Goal: Information Seeking & Learning: Learn about a topic

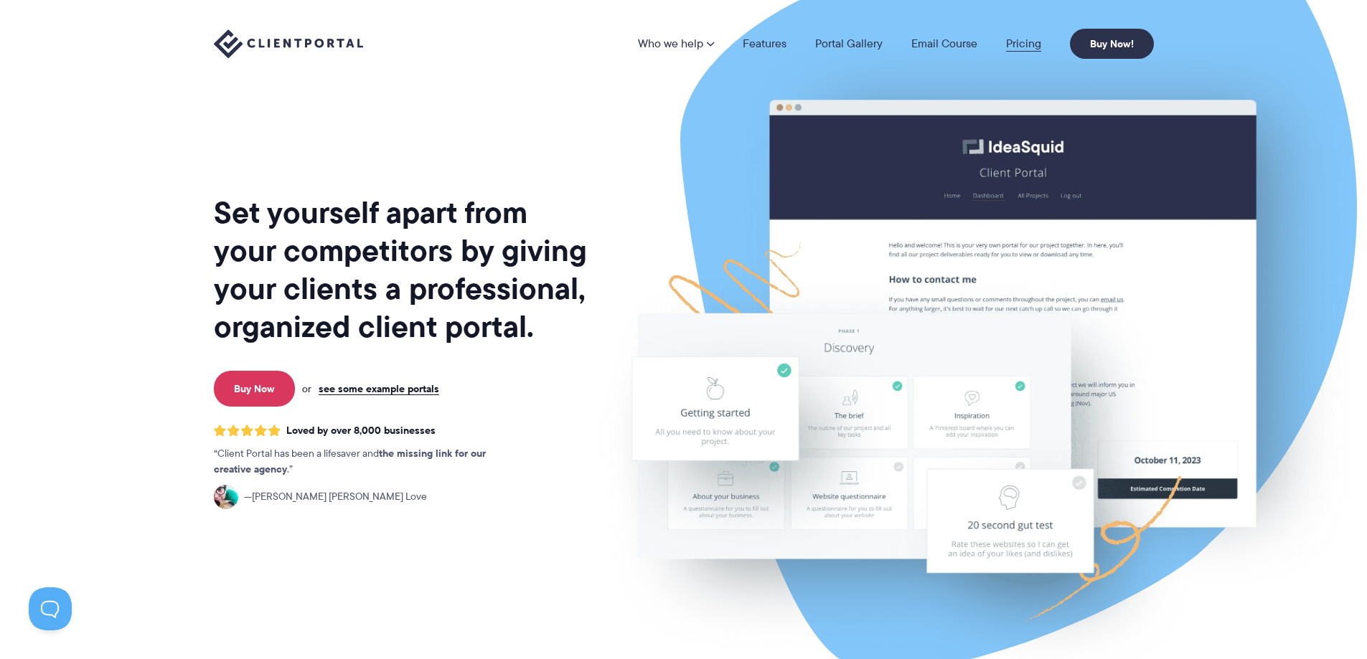
click at [1020, 47] on link "Pricing" at bounding box center [1023, 43] width 35 height 11
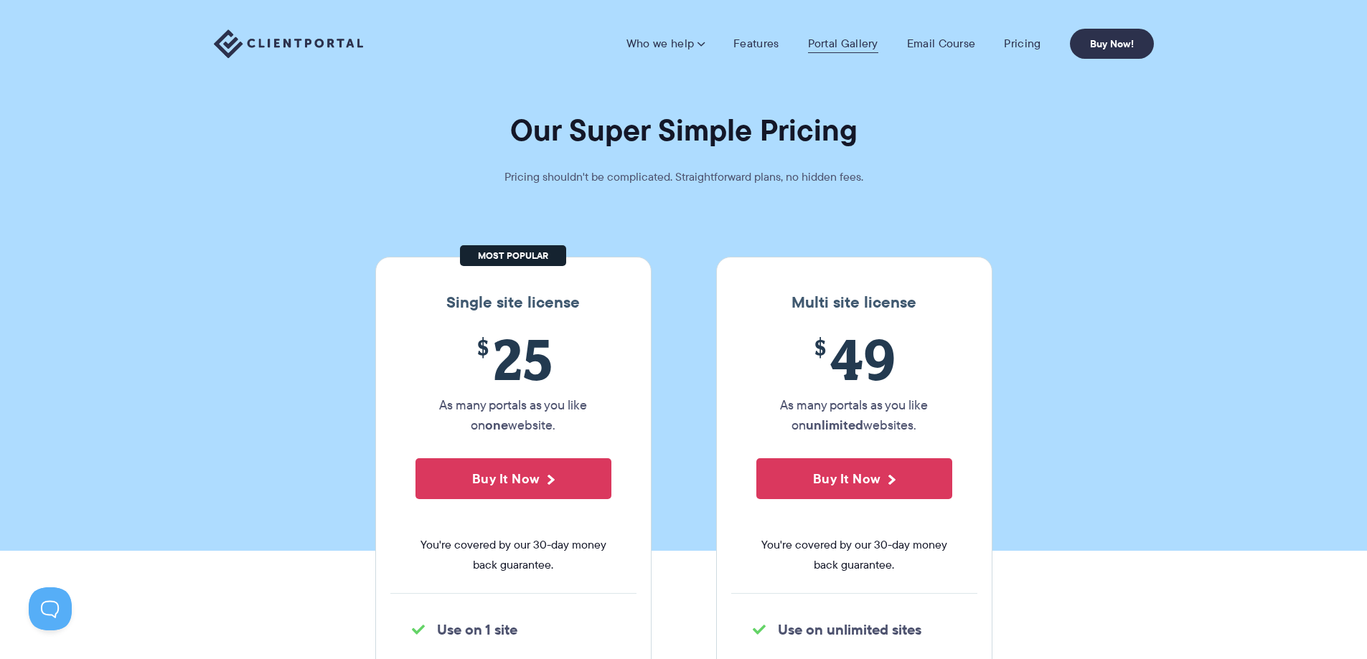
click at [839, 40] on link "Portal Gallery" at bounding box center [843, 44] width 70 height 14
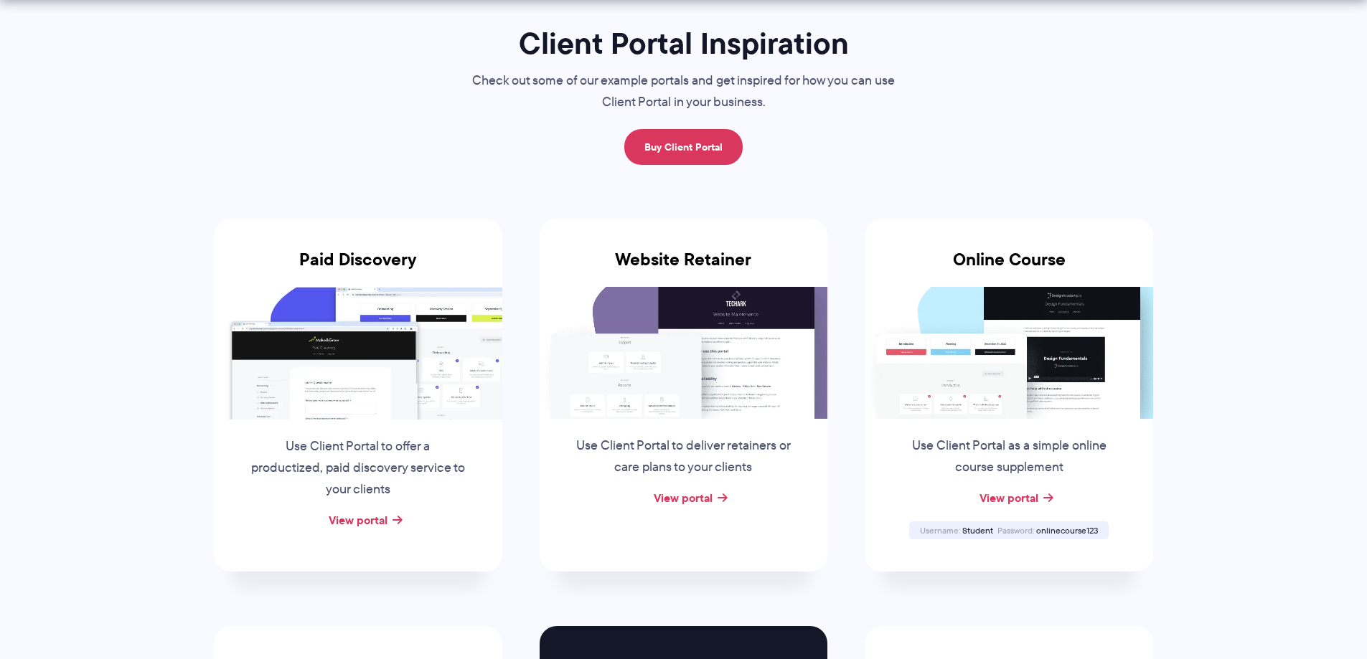
scroll to position [143, 0]
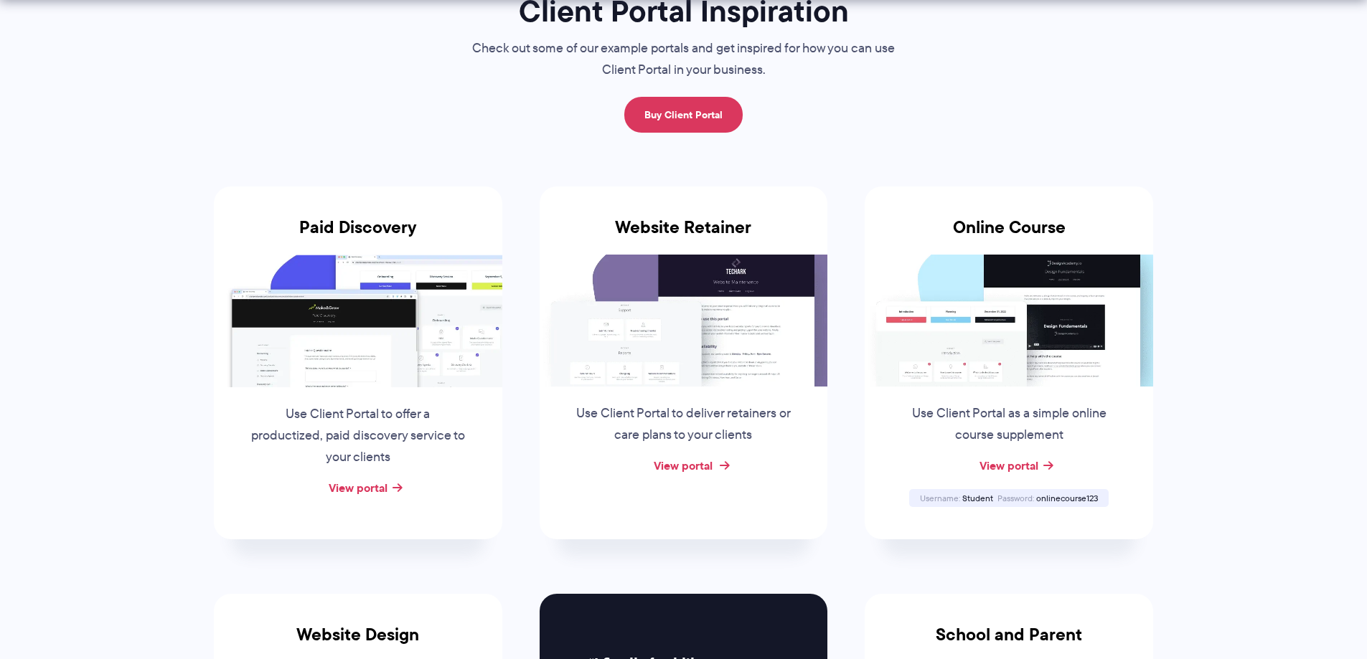
click at [671, 471] on link "View portal" at bounding box center [683, 465] width 59 height 17
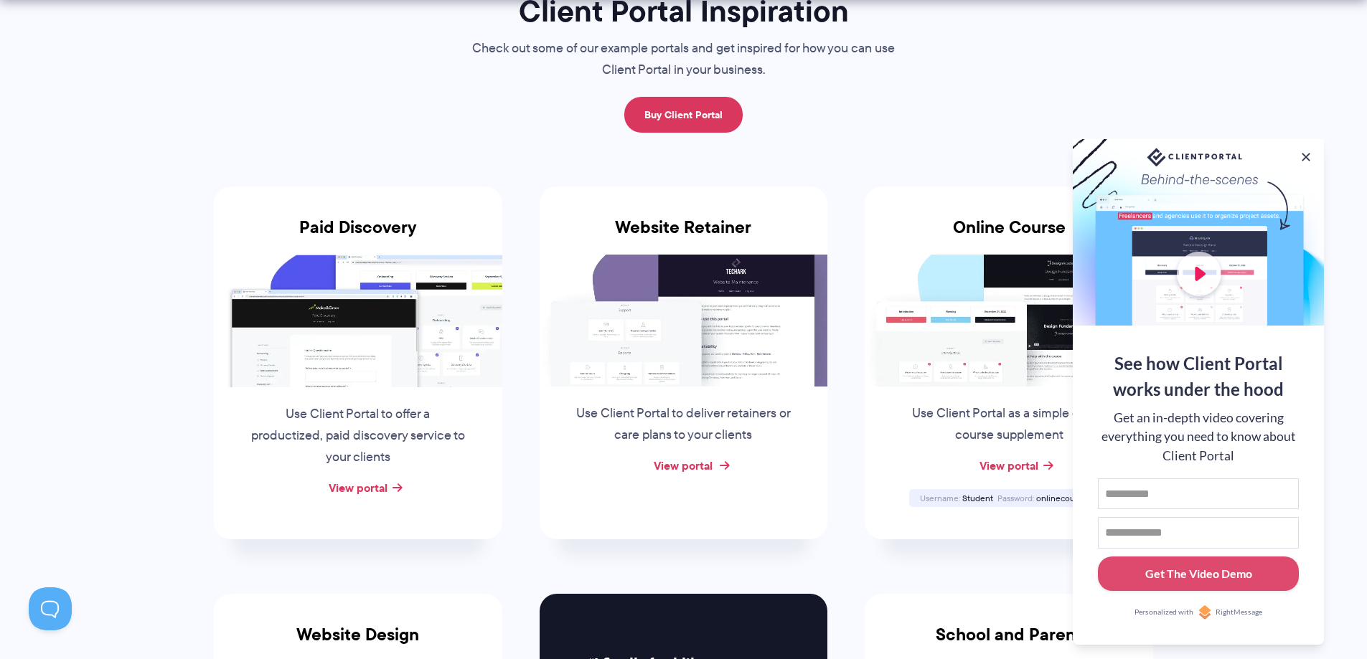
scroll to position [0, 0]
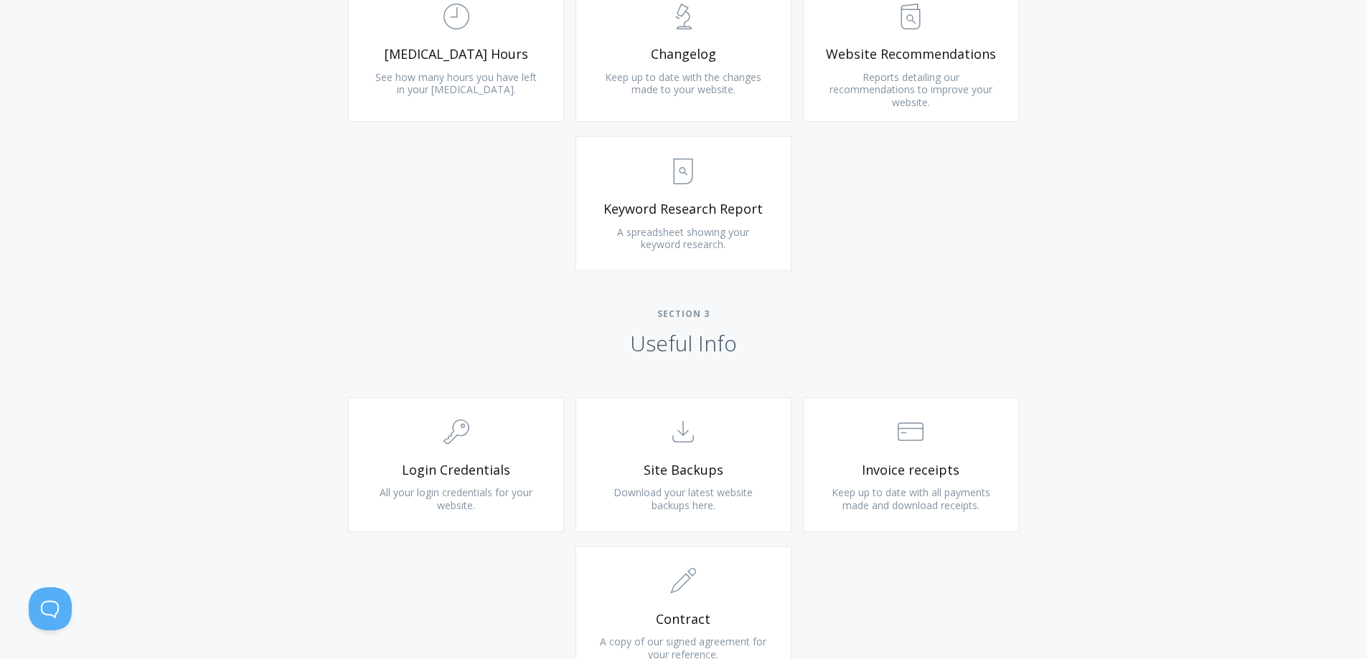
scroll to position [951, 0]
